Goal: Task Accomplishment & Management: Use online tool/utility

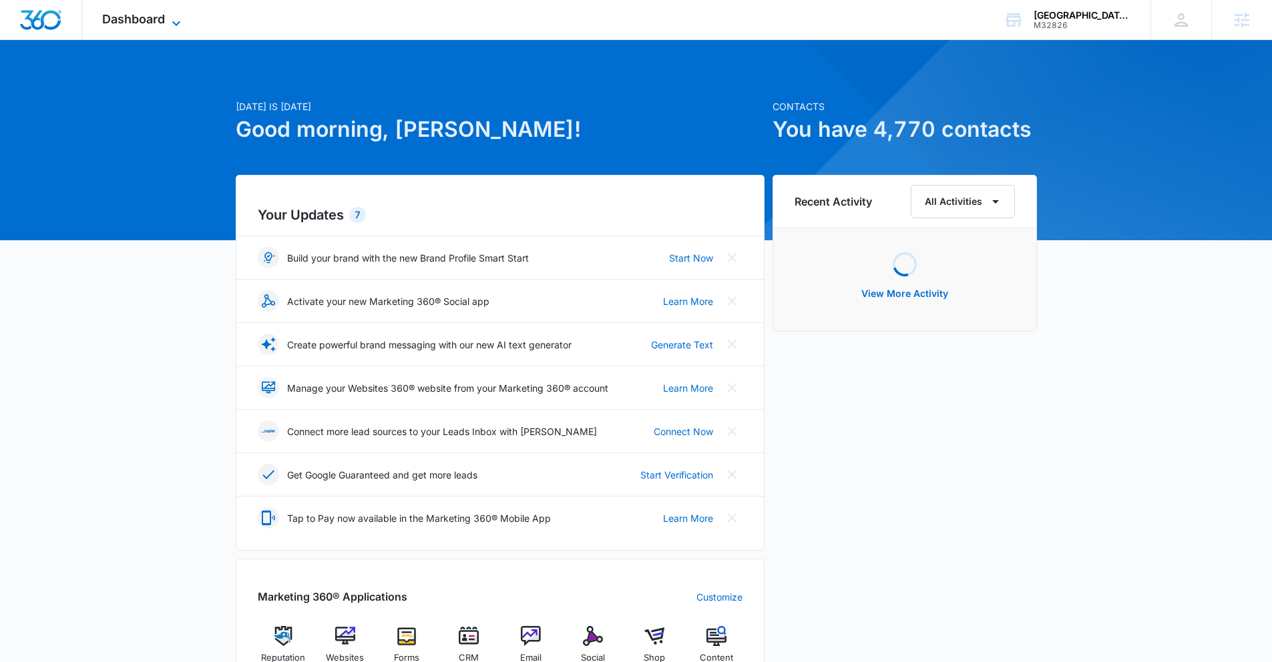
click at [174, 15] on icon at bounding box center [176, 23] width 16 height 16
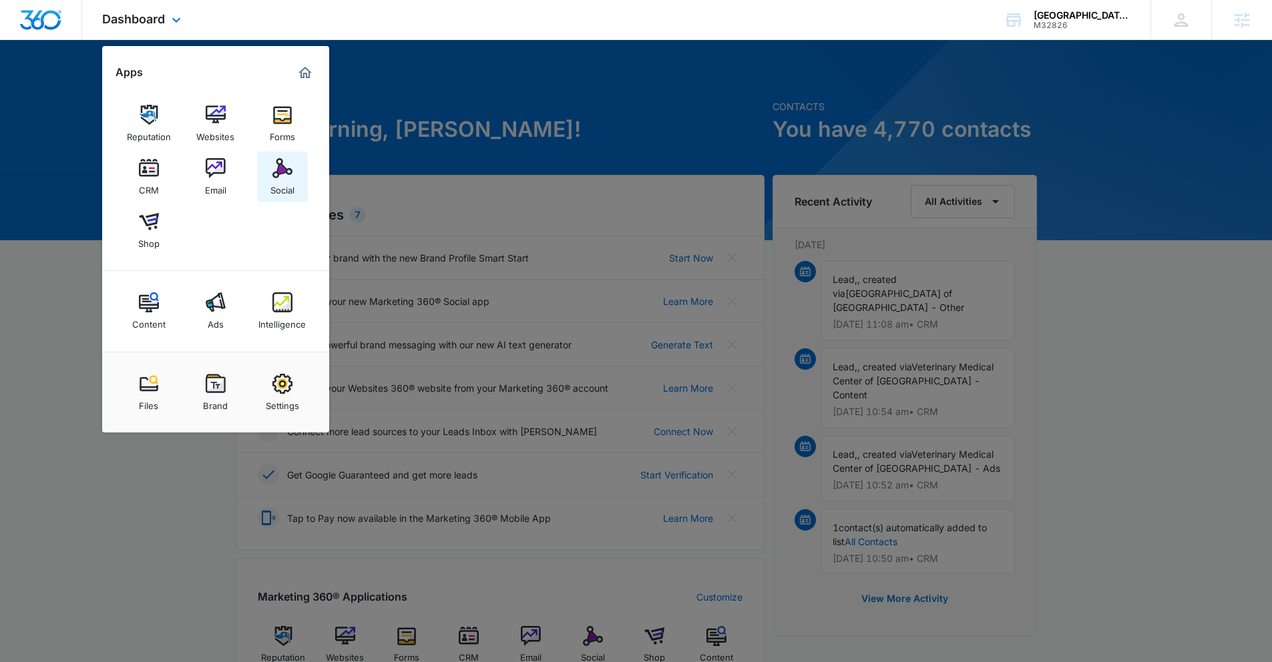
click at [278, 174] on img at bounding box center [282, 168] width 20 height 20
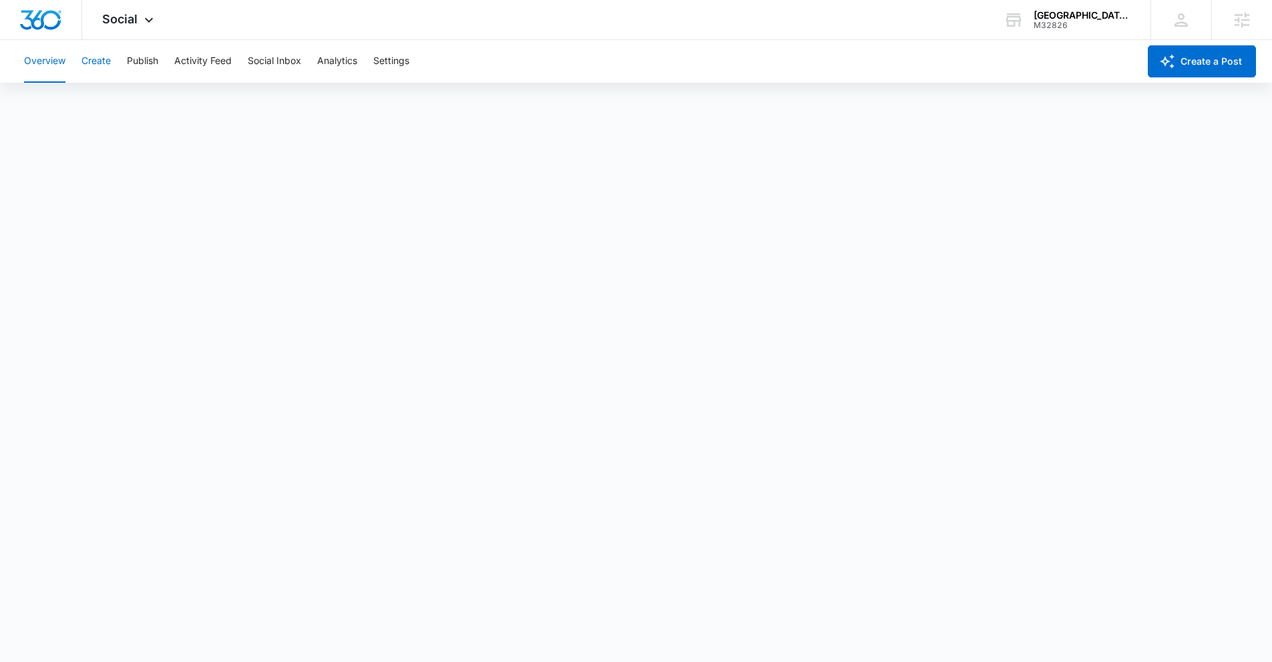
click at [103, 65] on button "Create" at bounding box center [95, 61] width 29 height 43
click at [71, 106] on button "Content Library" at bounding box center [58, 101] width 68 height 37
click at [134, 102] on button "Approvals" at bounding box center [130, 101] width 45 height 37
